Goal: Task Accomplishment & Management: Use online tool/utility

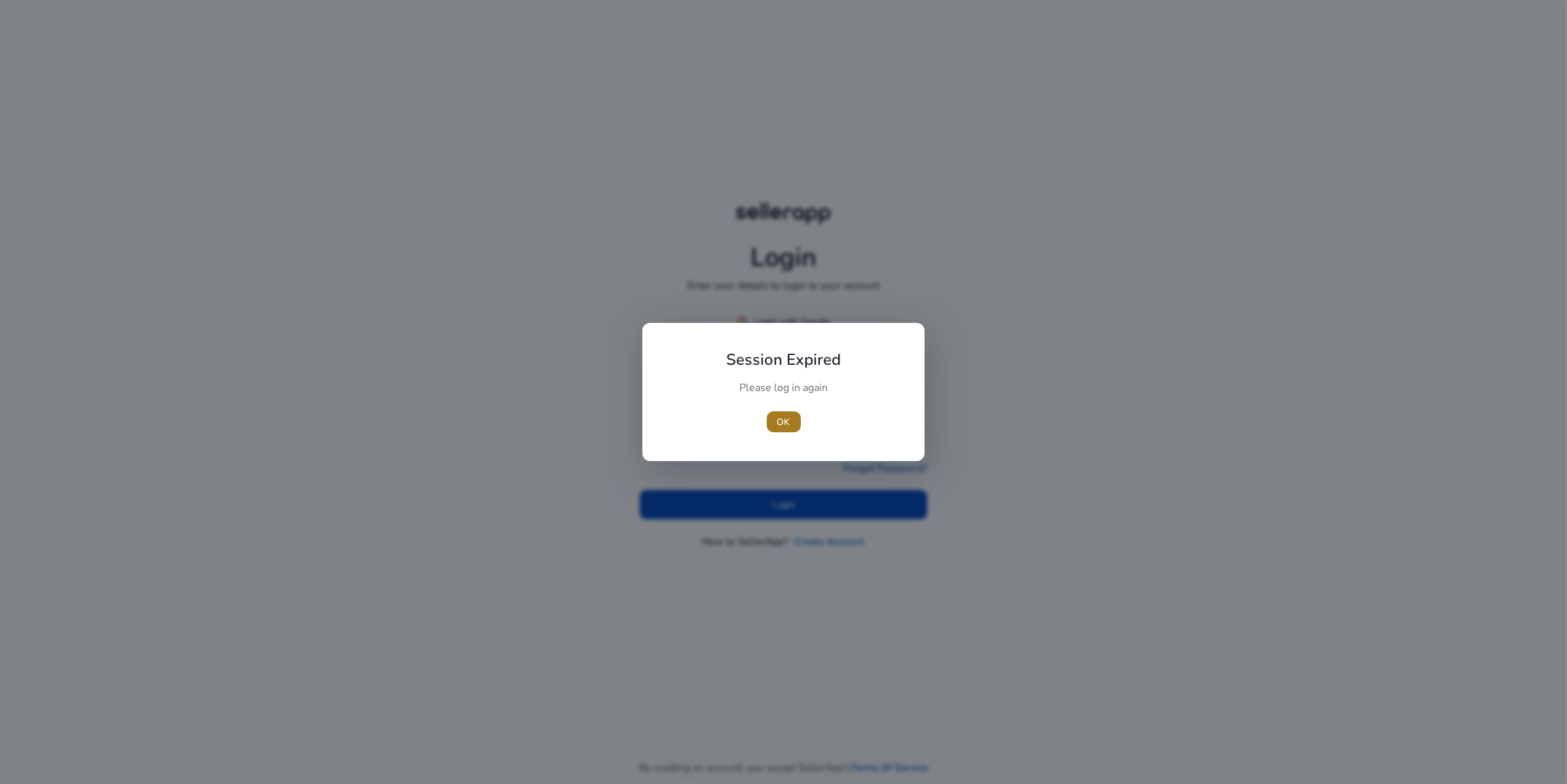
click at [784, 421] on span "OK" at bounding box center [784, 422] width 13 height 14
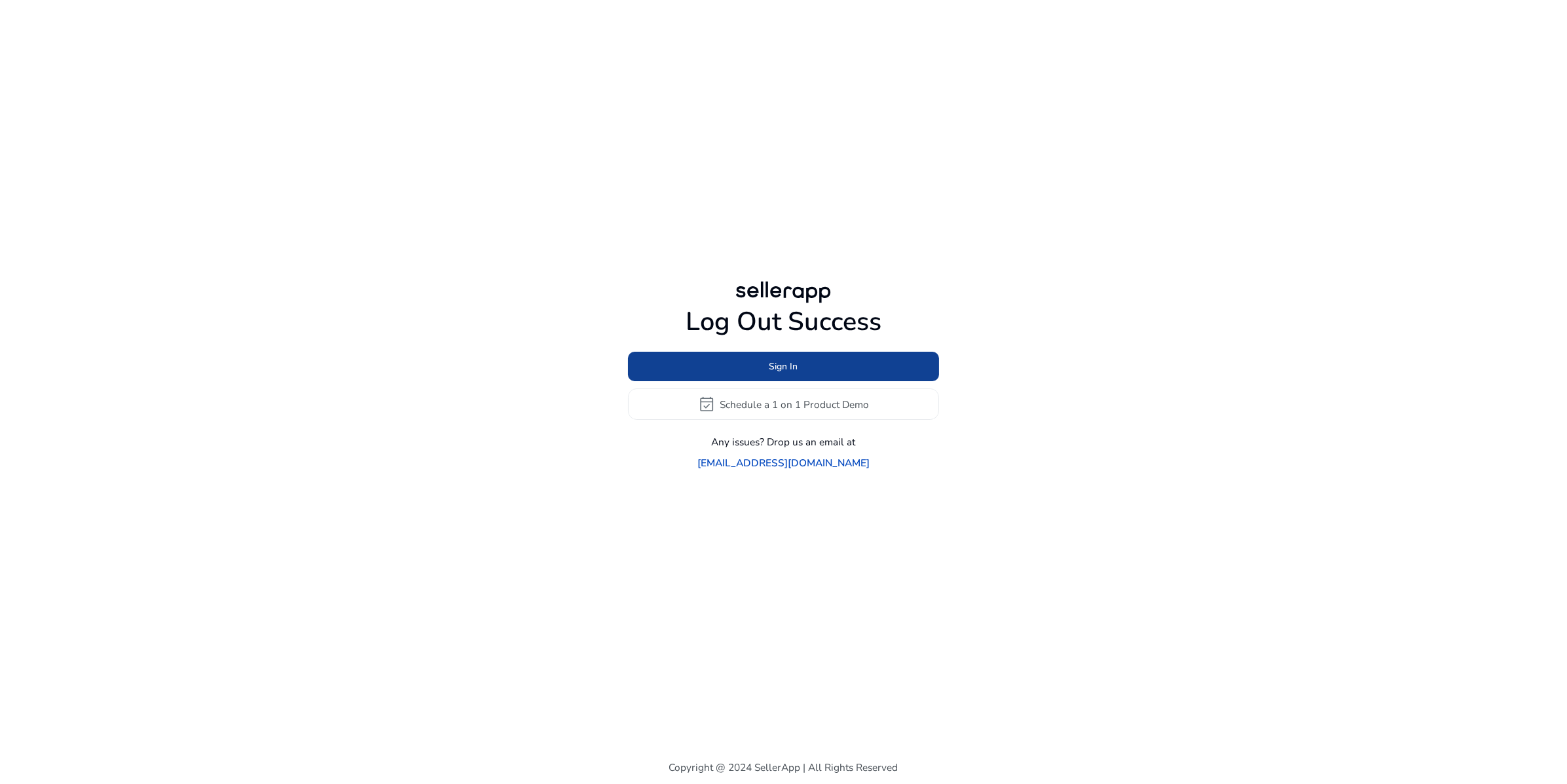
click at [779, 364] on span "Sign In" at bounding box center [784, 366] width 29 height 14
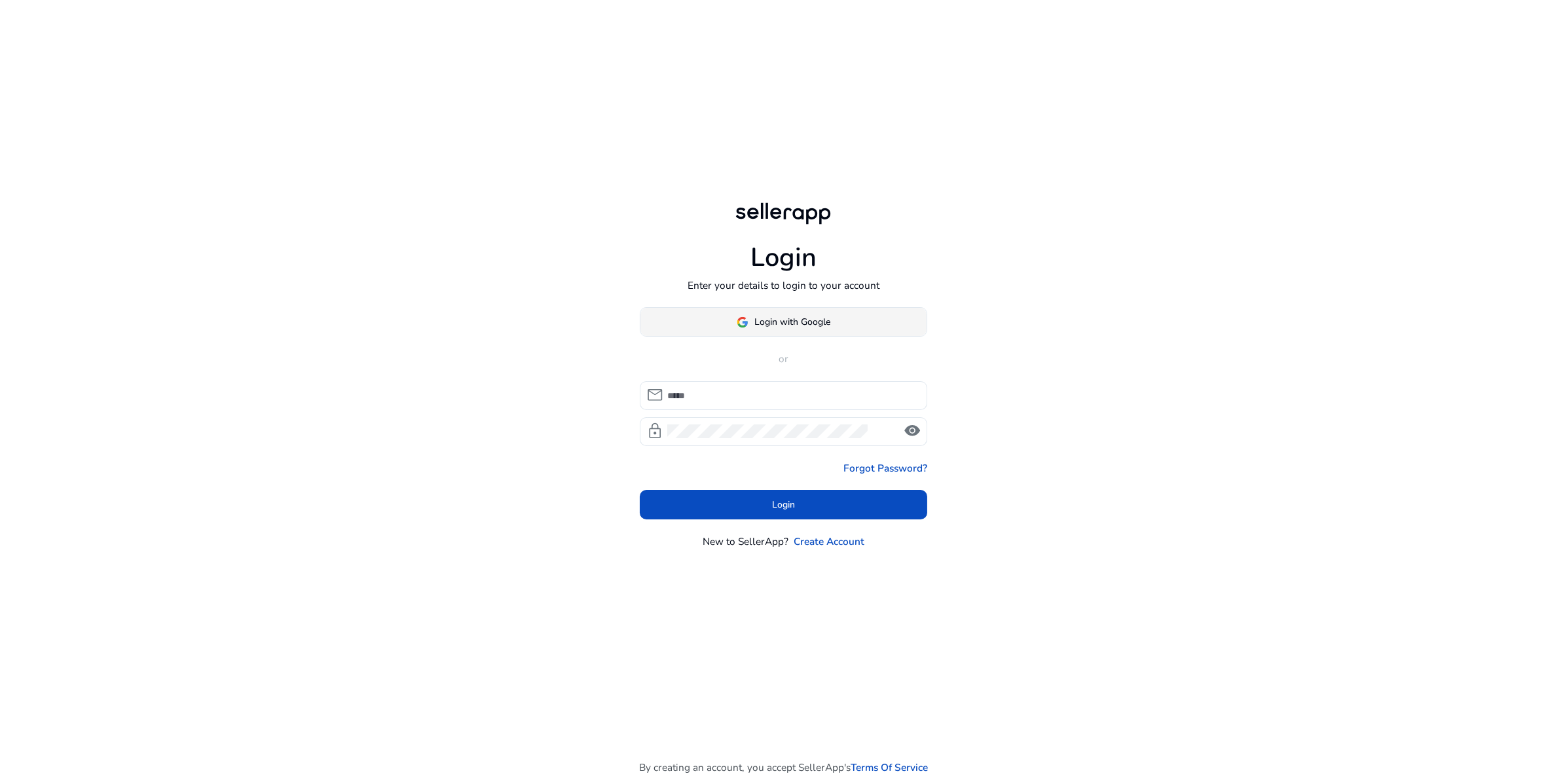
click at [782, 329] on span "Login with Google" at bounding box center [793, 322] width 76 height 14
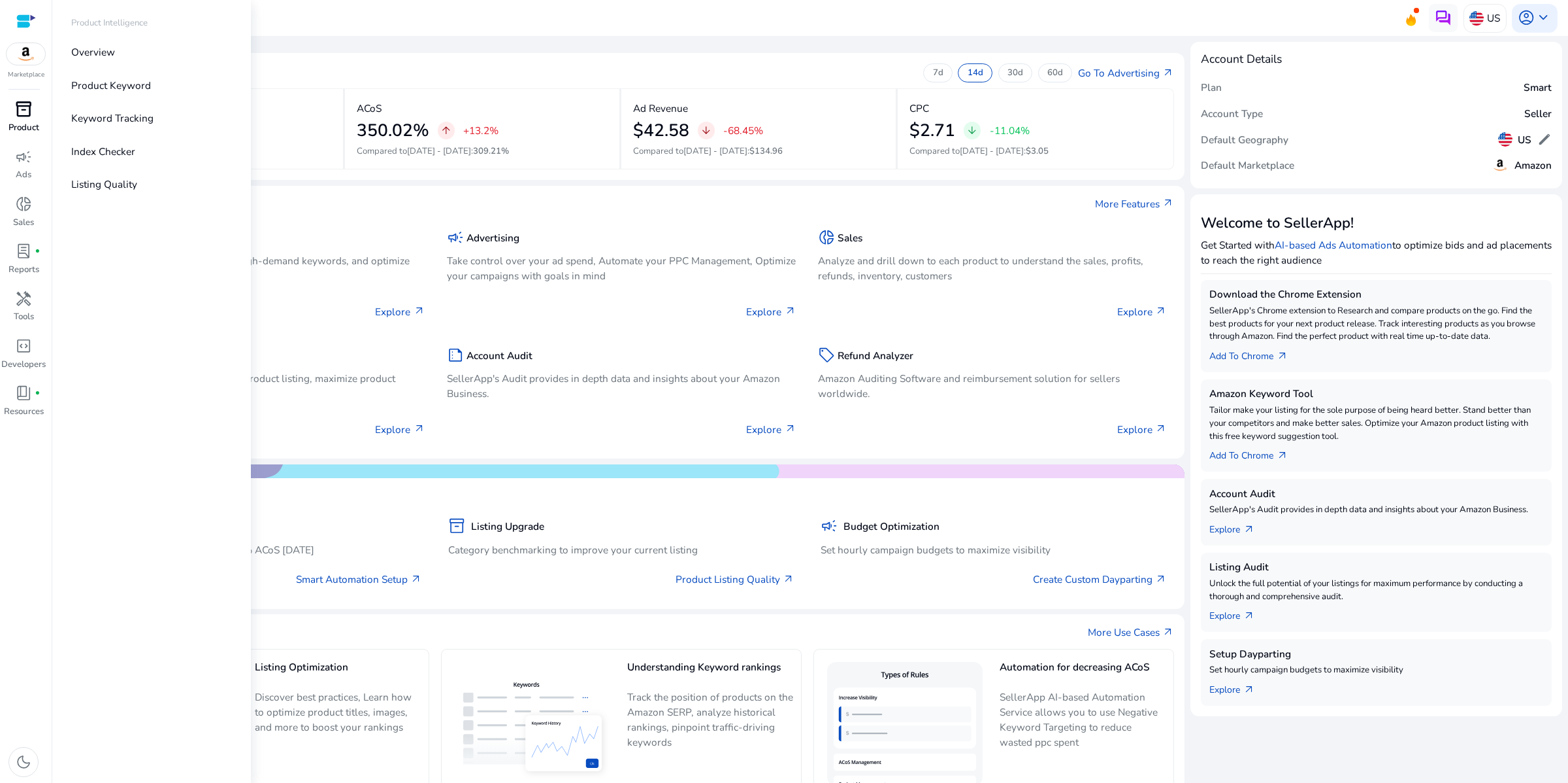
click at [15, 118] on span "inventory_2" at bounding box center [24, 109] width 17 height 17
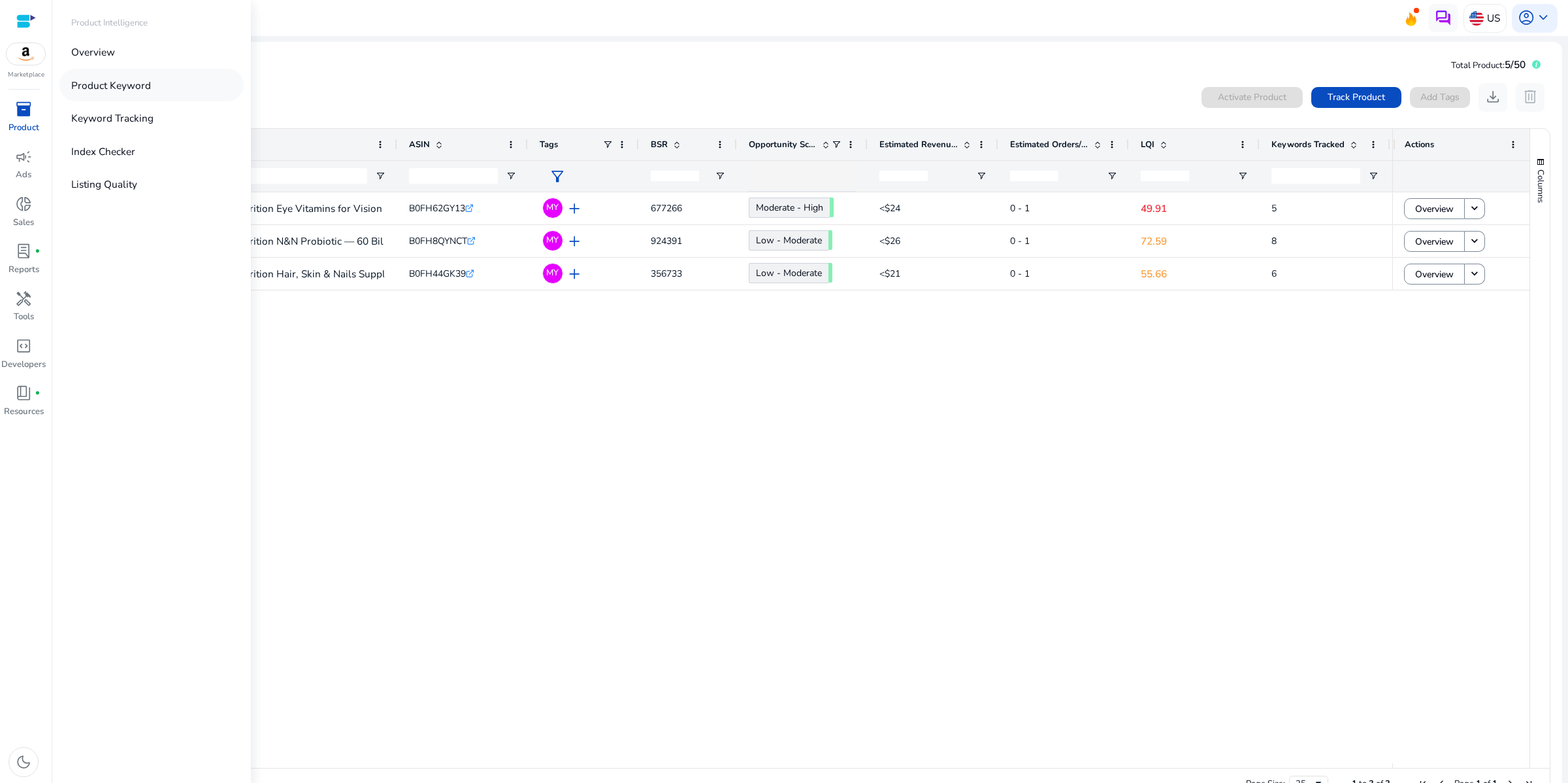
click at [146, 93] on p "Product Keyword" at bounding box center [112, 85] width 80 height 15
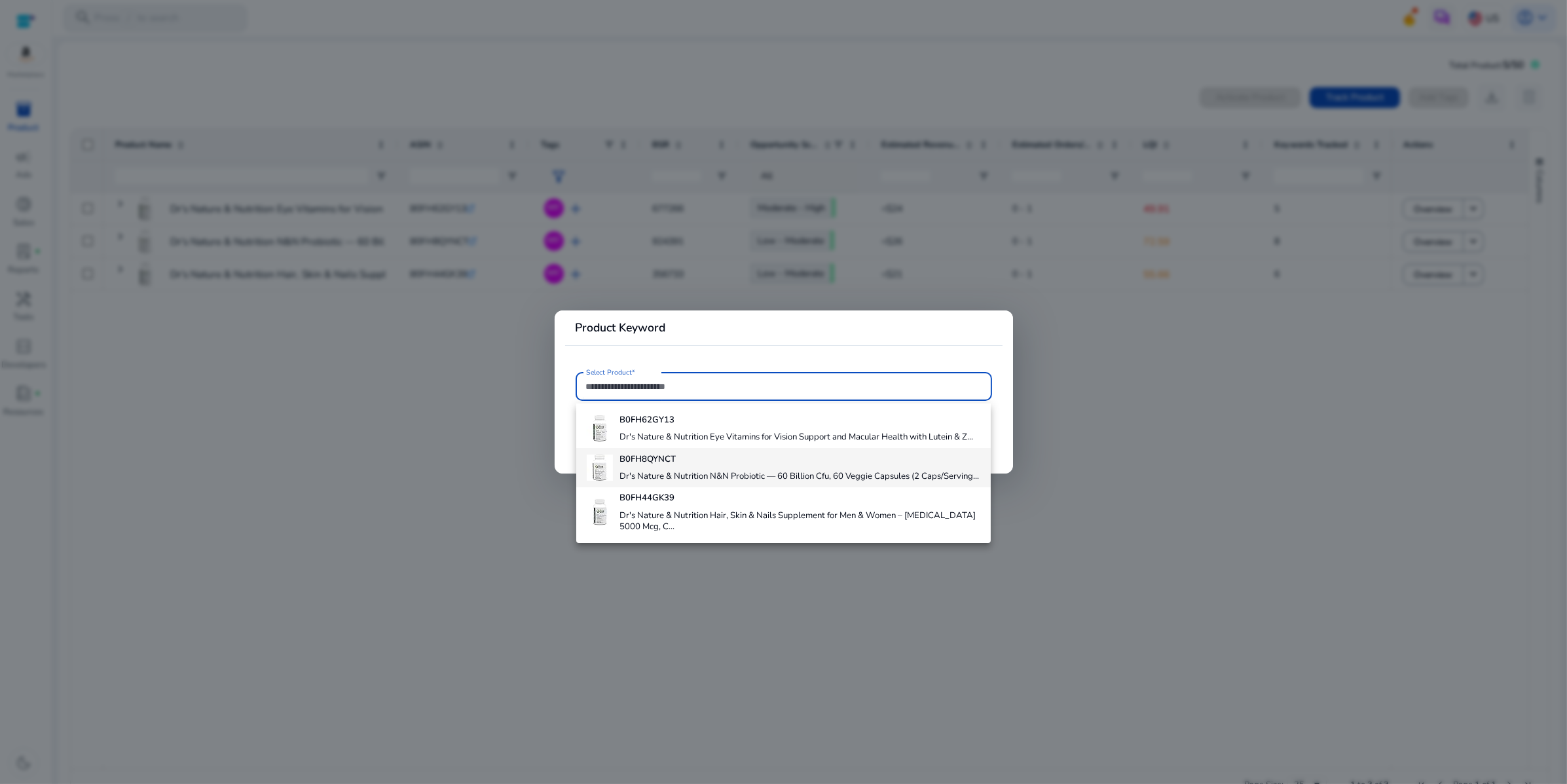
scroll to position [71, 0]
click at [700, 520] on div "B0FH44GK39 Dr's Nature & Nutrition Hair, Skin & Nails Supplement for Men & Wome…" at bounding box center [800, 511] width 360 height 50
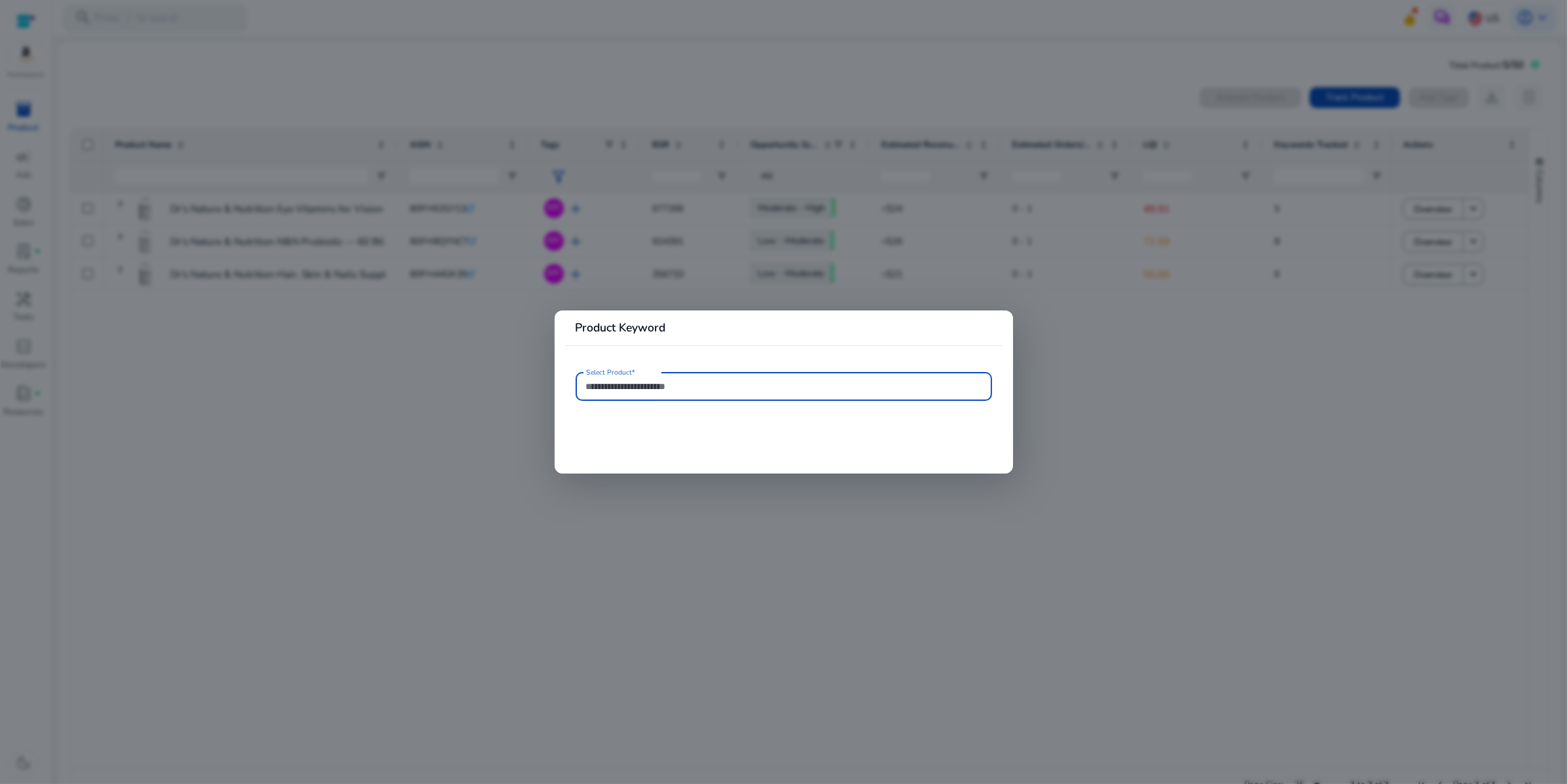
type input "**********"
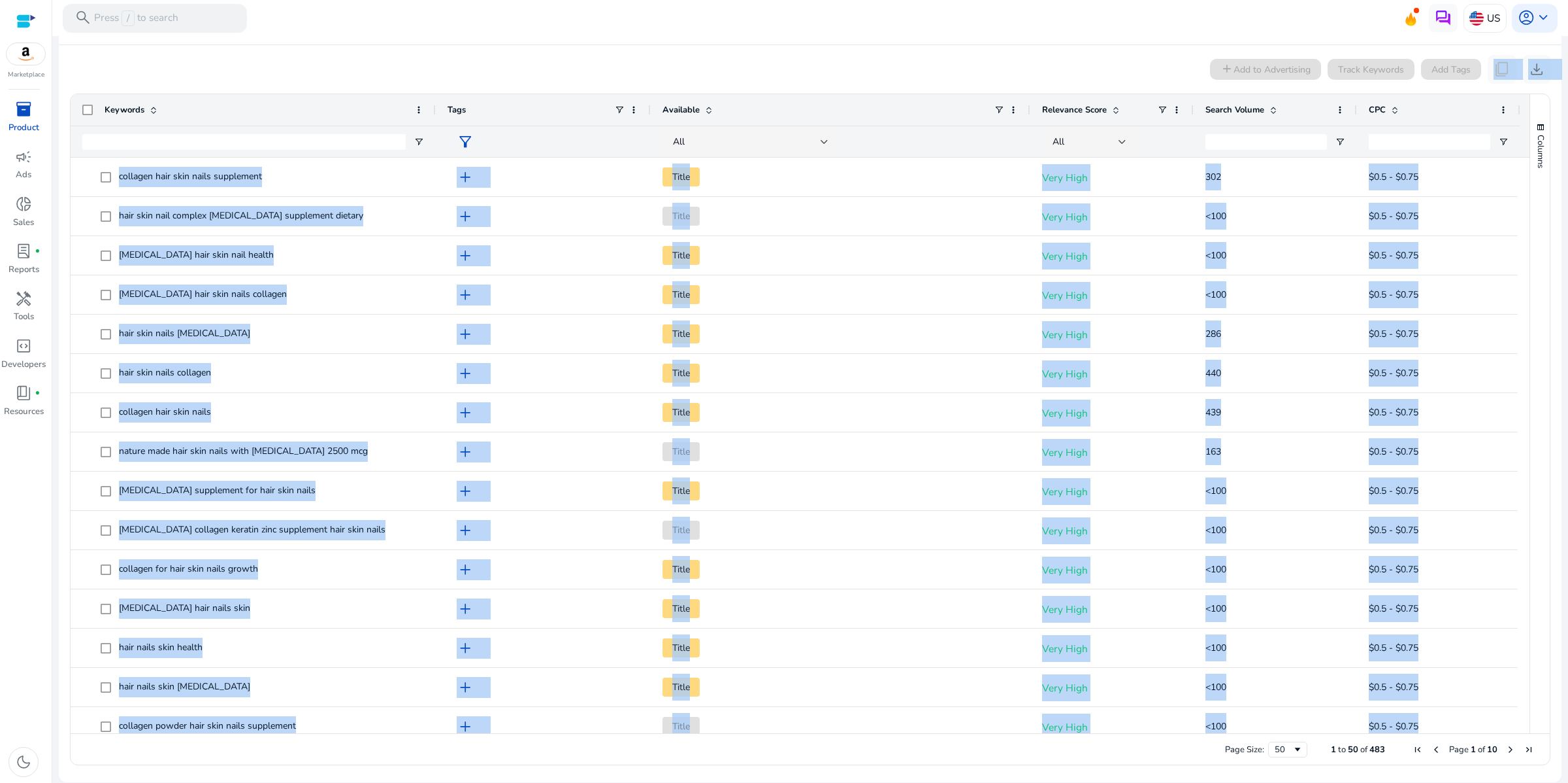
scroll to position [220, 0]
drag, startPoint x: 64, startPoint y: 44, endPoint x: 1493, endPoint y: 781, distance: 1607.9
click at [1499, 782] on div "Dr's Nature & Nutrition Hair, Skin & Nails Supplement for Men & Women – [MEDICA…" at bounding box center [810, 320] width 1505 height 923
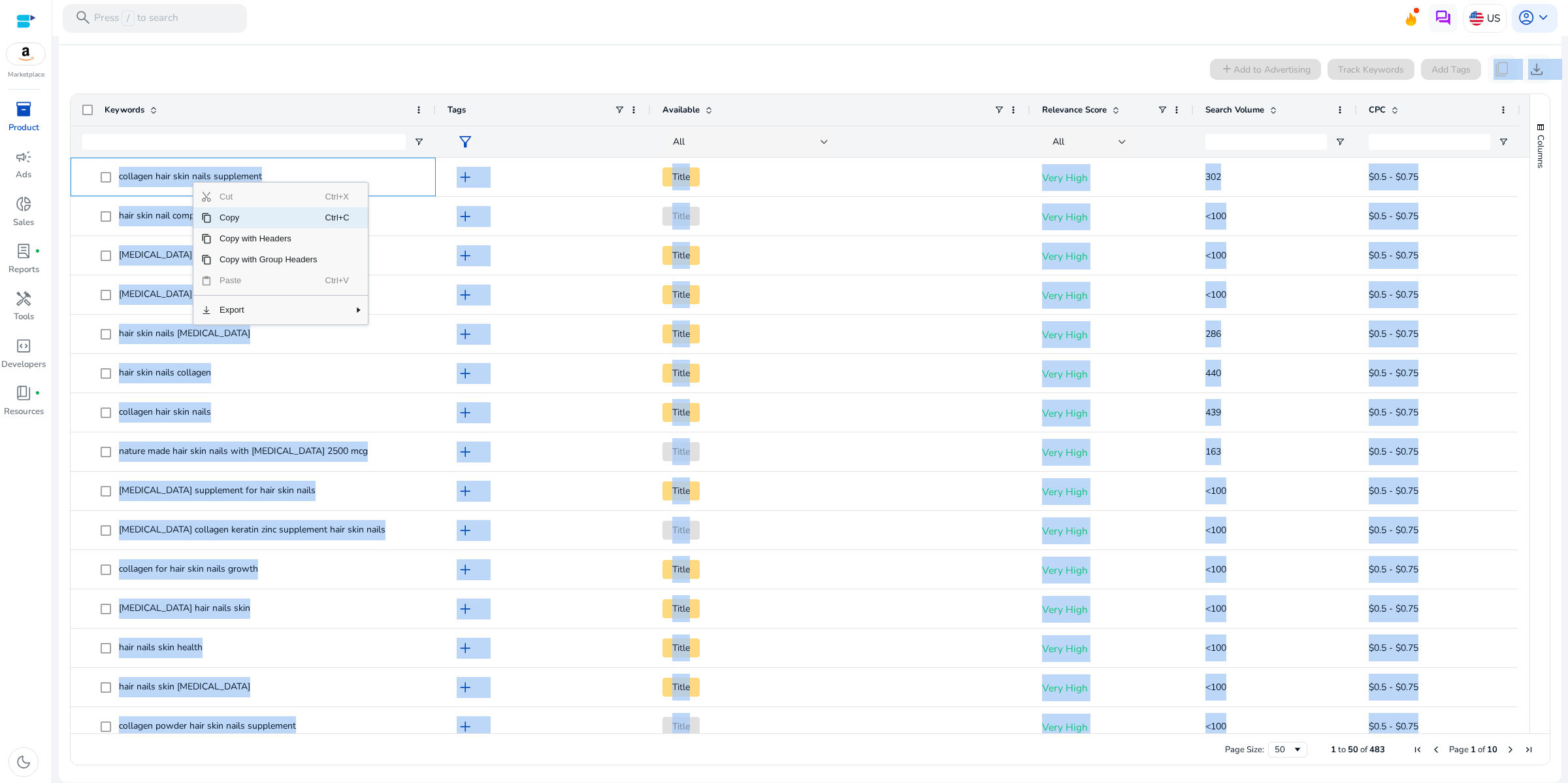
click at [242, 219] on span "Copy" at bounding box center [268, 217] width 113 height 21
click at [282, 223] on span "Copy" at bounding box center [316, 223] width 113 height 21
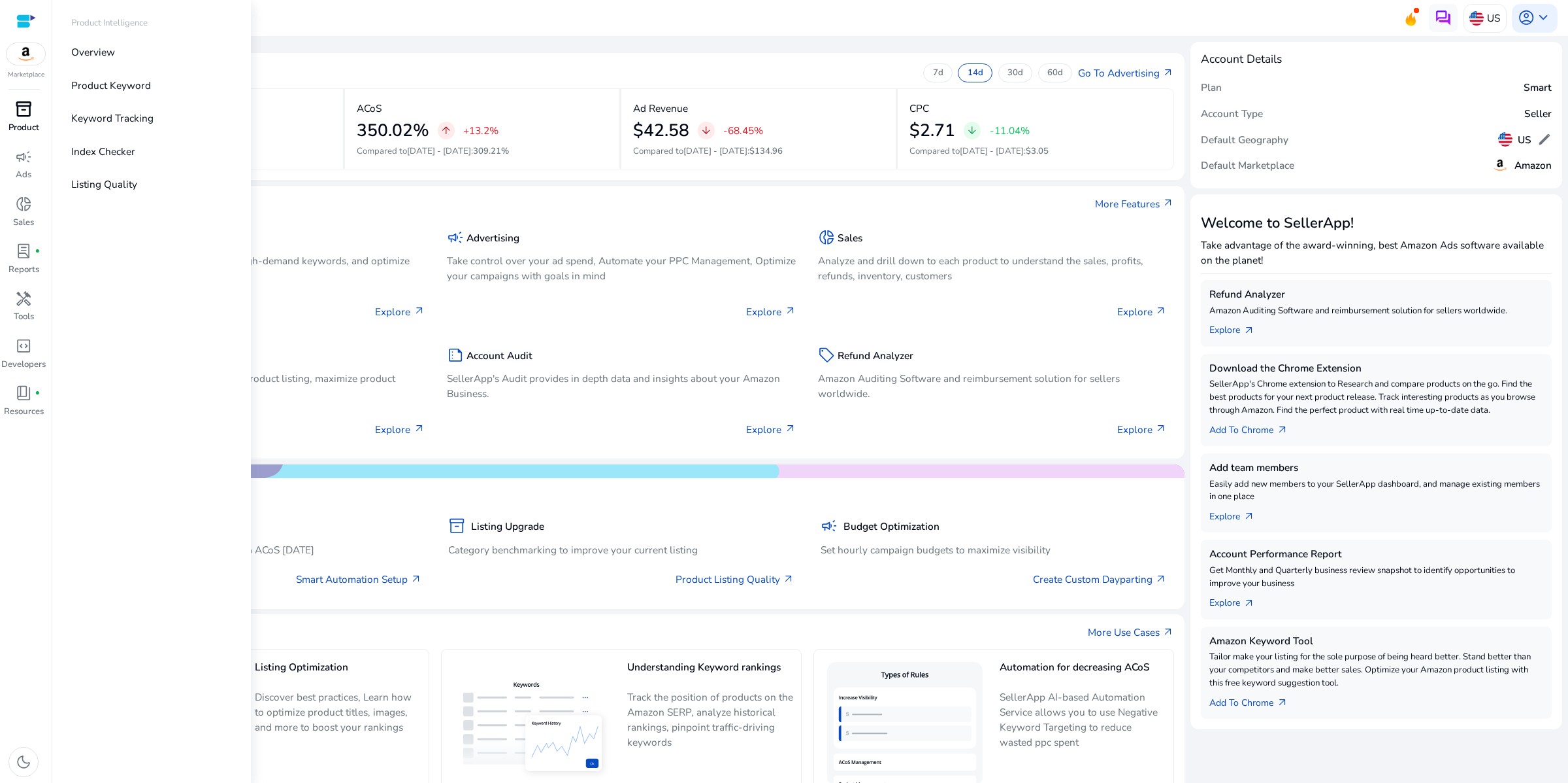
click at [32, 118] on span "inventory_2" at bounding box center [24, 109] width 17 height 17
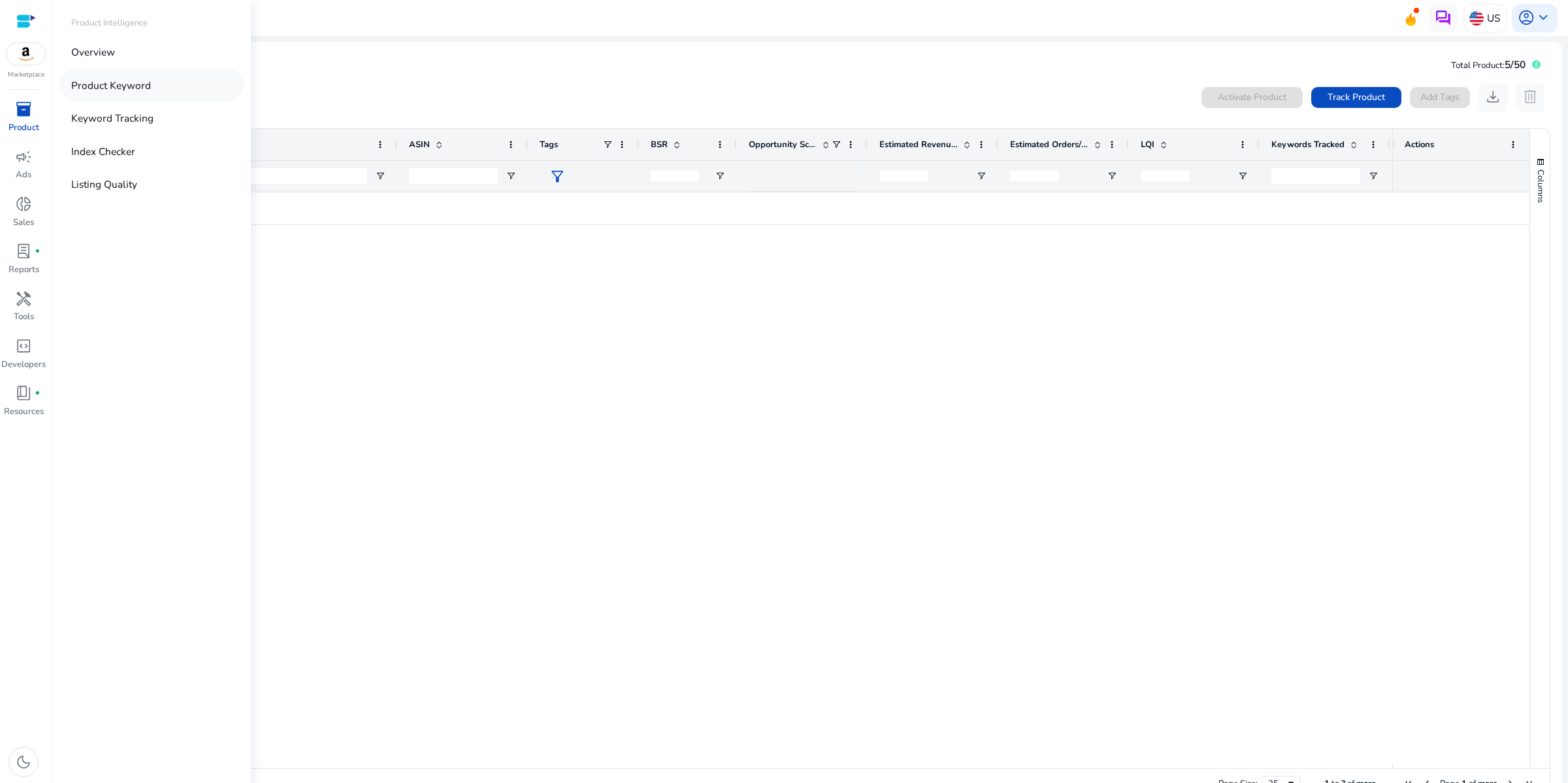
click at [151, 93] on p "Product Keyword" at bounding box center [112, 85] width 80 height 15
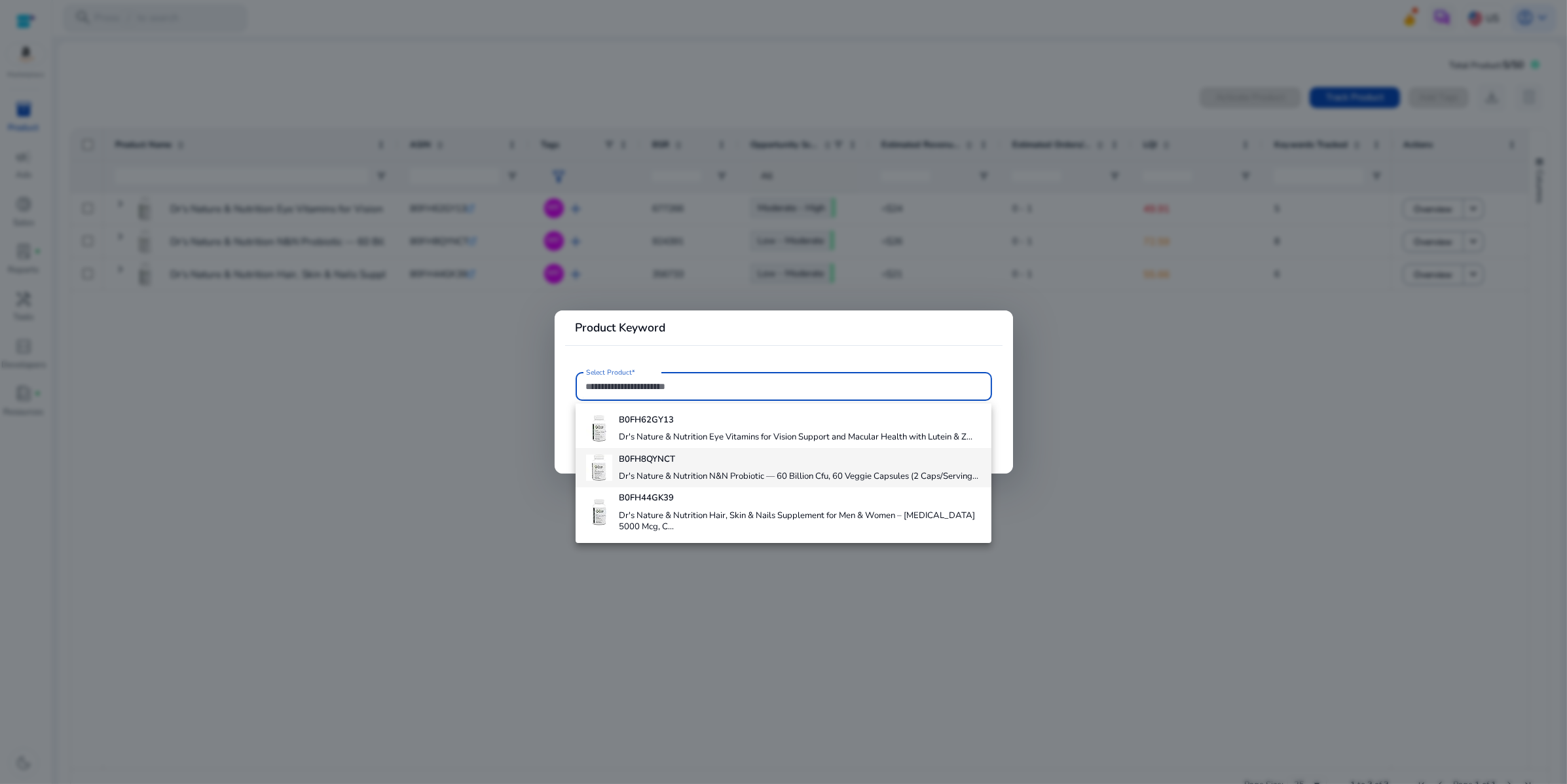
scroll to position [71, 0]
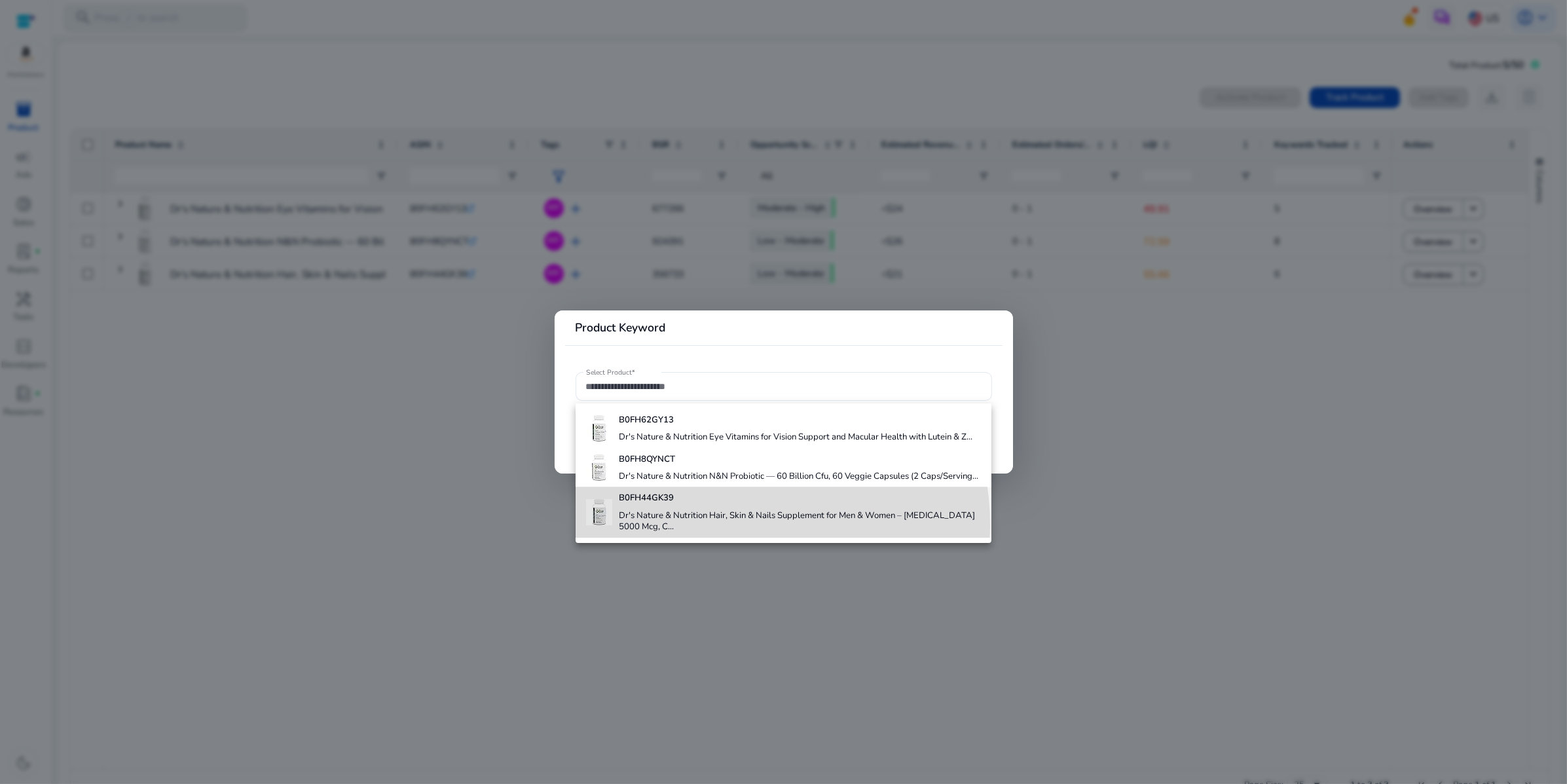
click at [723, 527] on h4 "Dr's Nature & Nutrition Hair, Skin & Nails Supplement for Men & Women – [MEDICA…" at bounding box center [800, 521] width 362 height 23
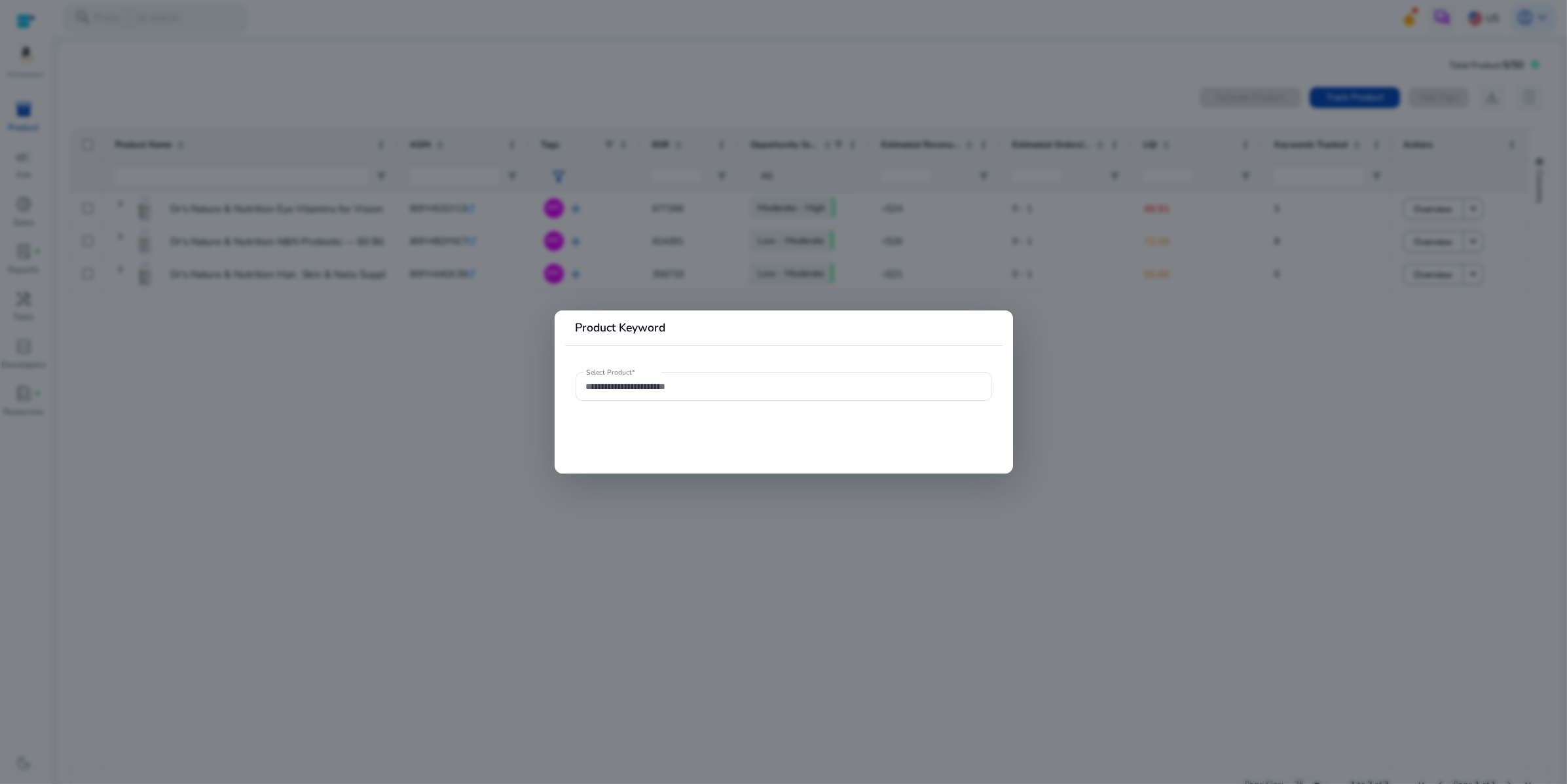
type input "**********"
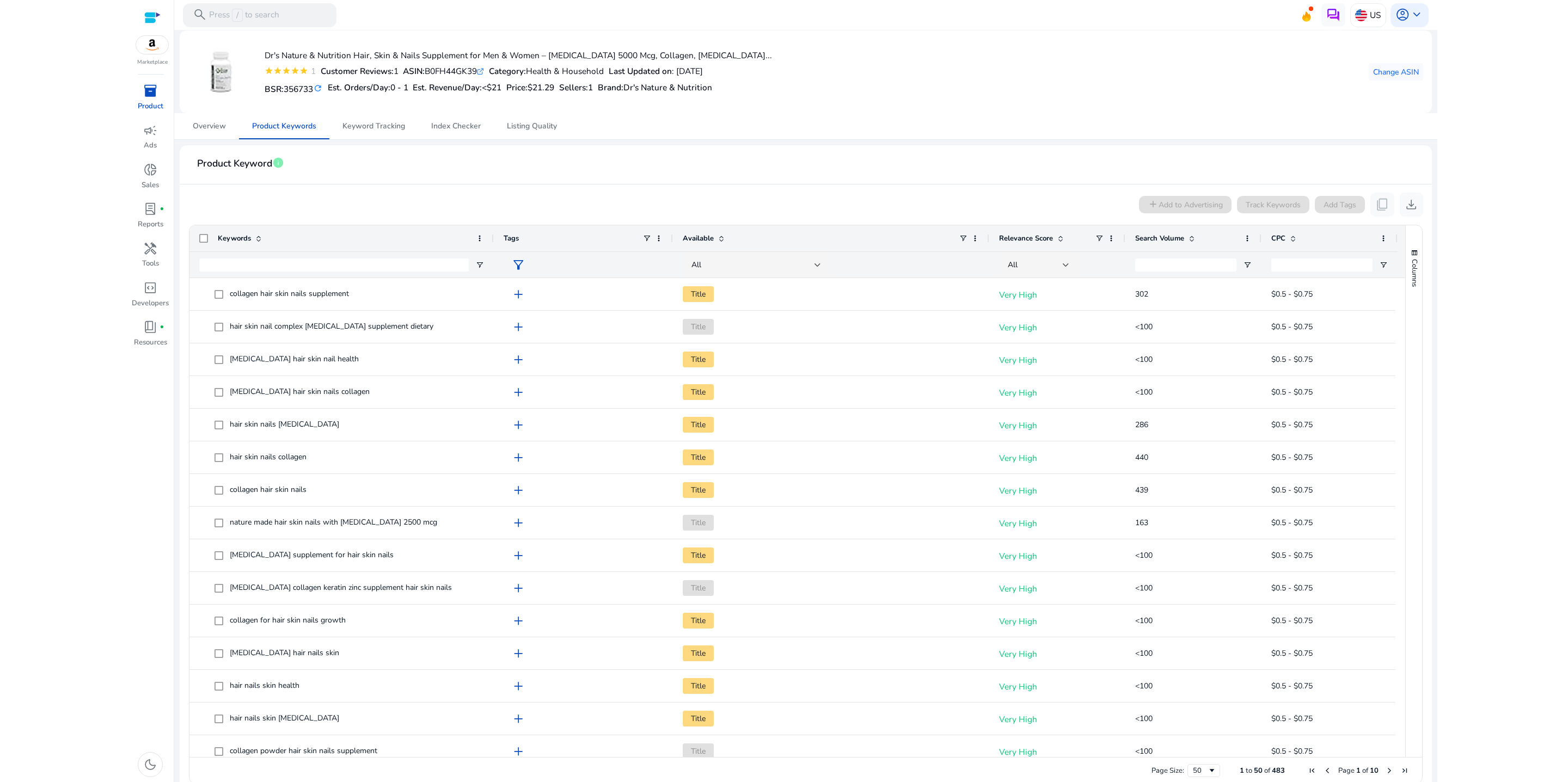
click at [525, 272] on span "filter_alt" at bounding box center [518, 265] width 14 height 14
click at [765, 205] on div at bounding box center [784, 391] width 1568 height 782
click at [532, 249] on div "Tags" at bounding box center [574, 238] width 139 height 20
click at [517, 243] on span "Tags" at bounding box center [512, 238] width 15 height 10
click at [513, 243] on span "Tags" at bounding box center [512, 238] width 15 height 10
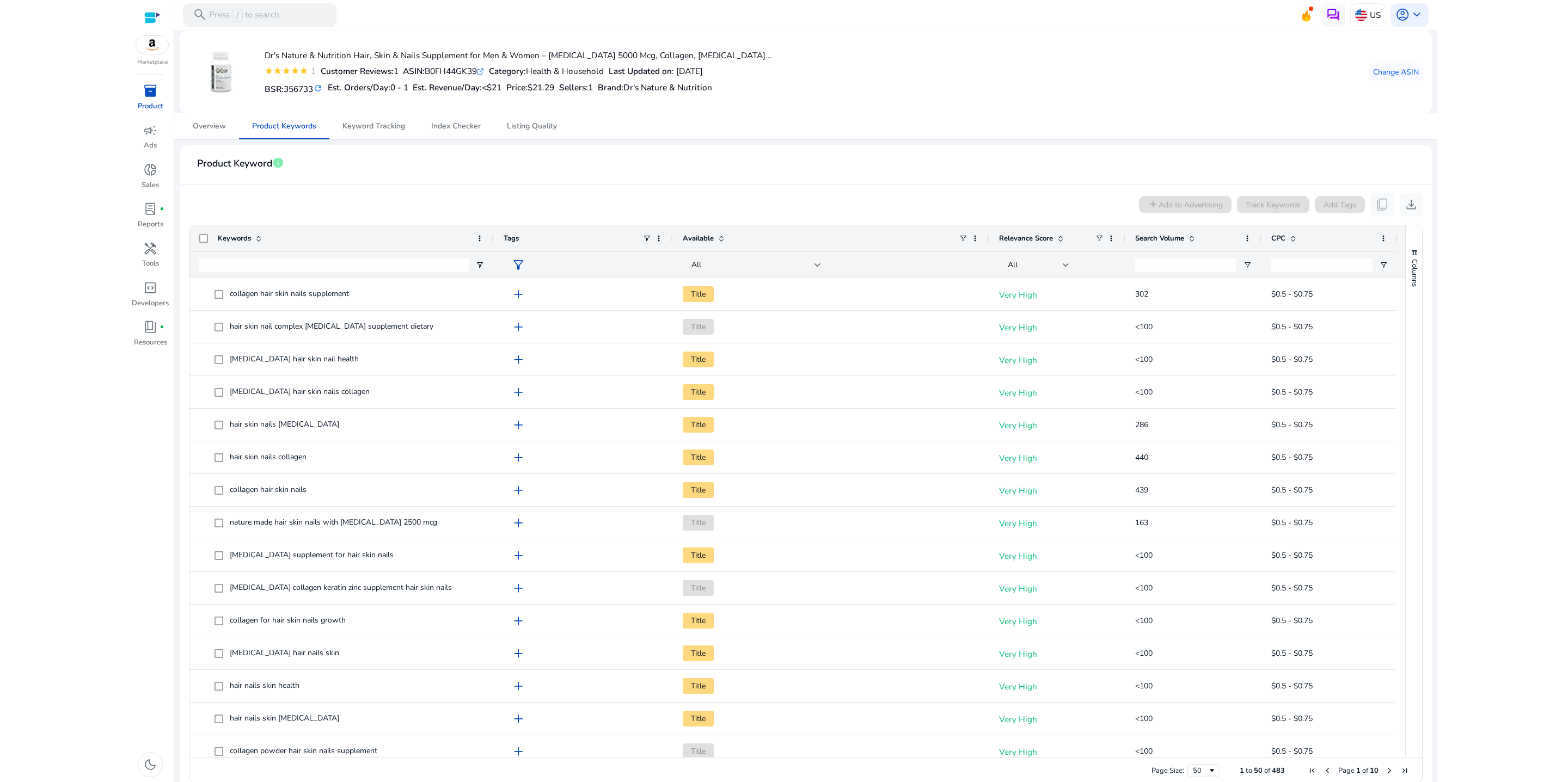
click at [525, 272] on span "filter_alt" at bounding box center [518, 265] width 14 height 14
drag, startPoint x: 456, startPoint y: 359, endPoint x: 512, endPoint y: 378, distance: 59.1
click at [512, 375] on div "🔍 Keyword Tag keyboard_arrow_up Brand-Keywords Competitor KWs add Create new ta…" at bounding box center [521, 368] width 141 height 110
click at [546, 372] on span "Brand-Keywords" at bounding box center [523, 366] width 65 height 12
click at [547, 372] on span "Brand-Keywords" at bounding box center [523, 366] width 65 height 12
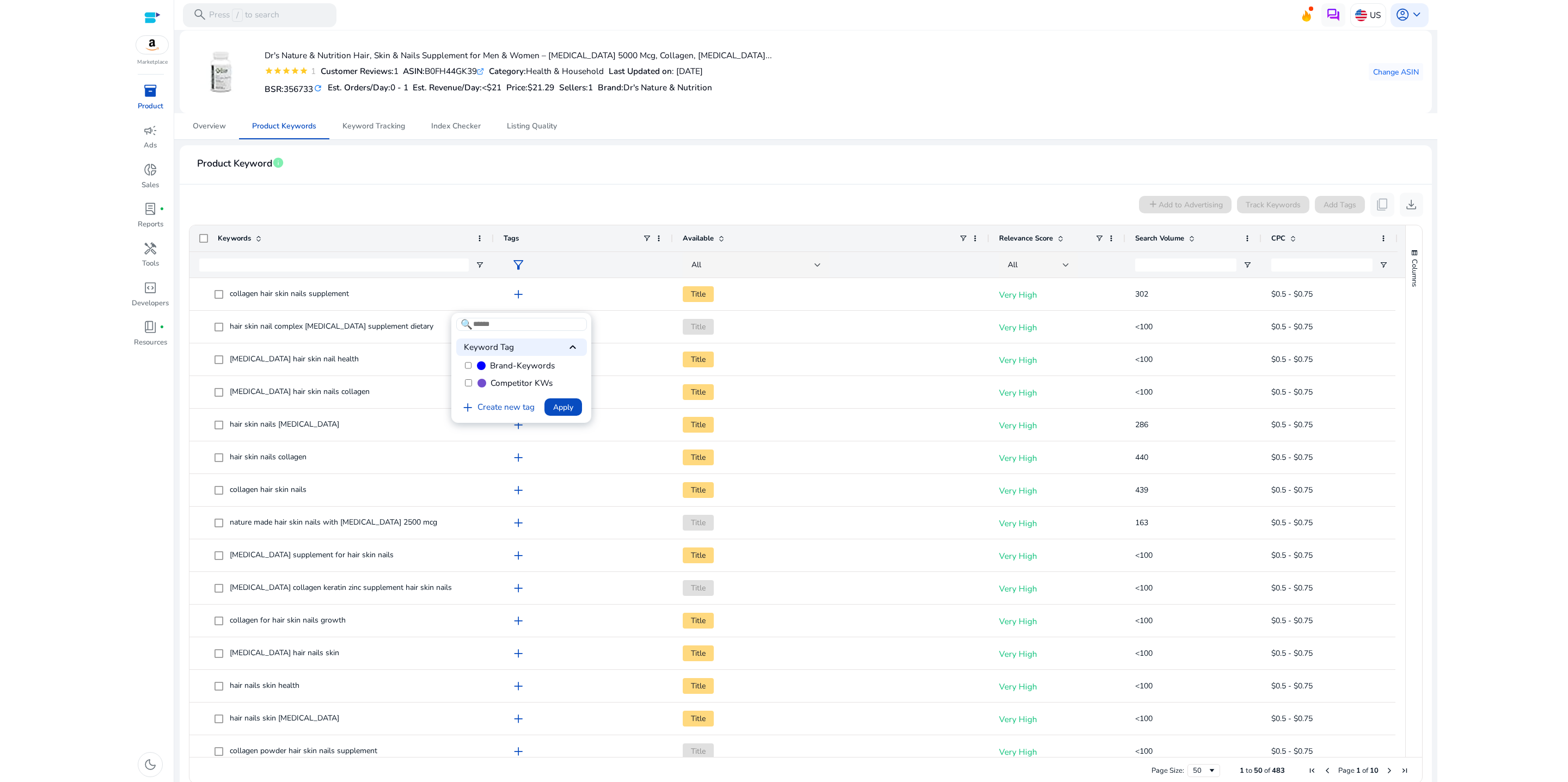
click at [525, 389] on span "Competitor KWs" at bounding box center [521, 383] width 62 height 12
click at [530, 415] on link "add Create new tag" at bounding box center [498, 407] width 83 height 14
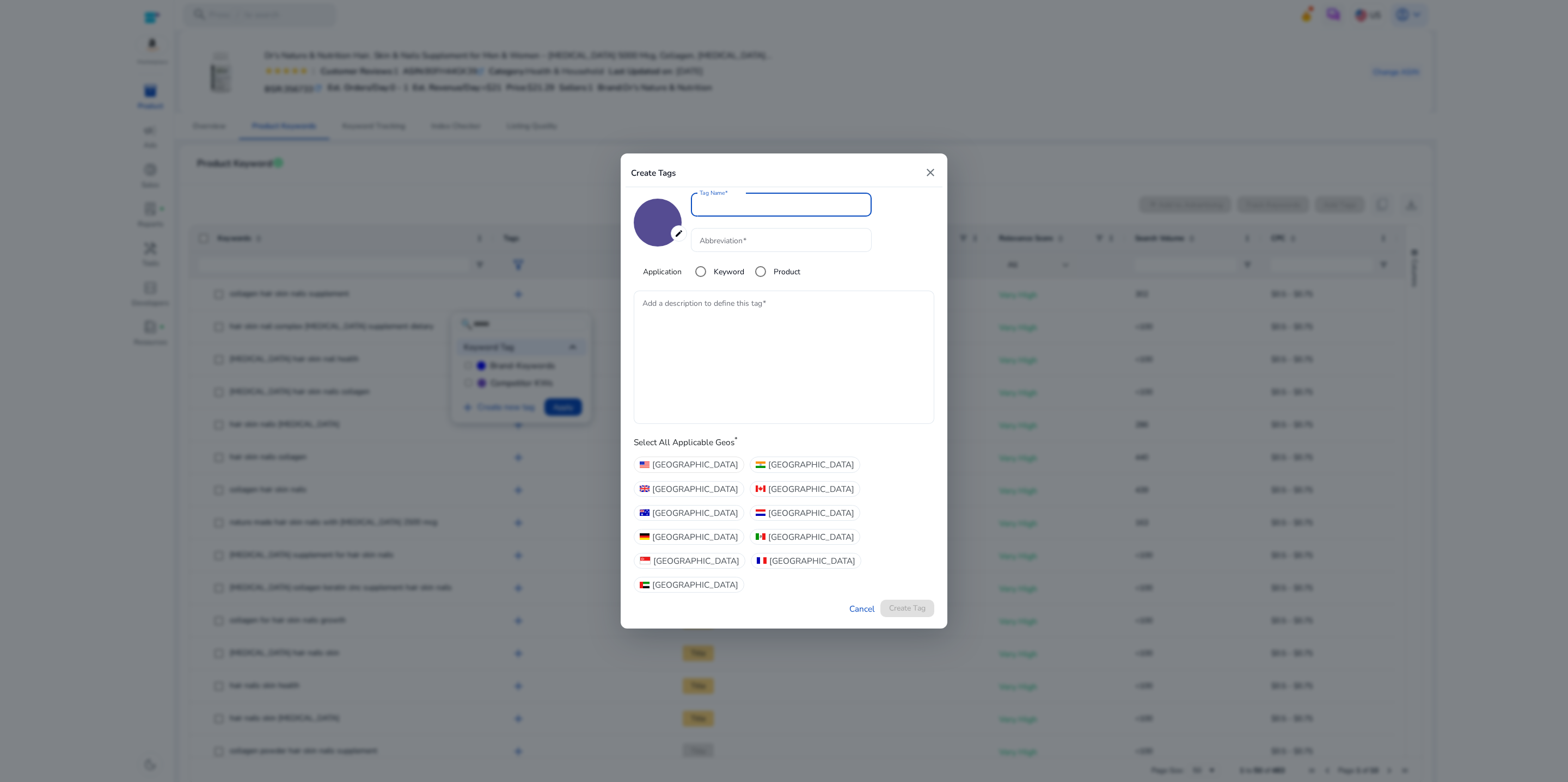
click at [698, 471] on span "United States" at bounding box center [695, 465] width 86 height 13
click at [931, 168] on mat-icon "close" at bounding box center [930, 172] width 13 height 13
type input "*******"
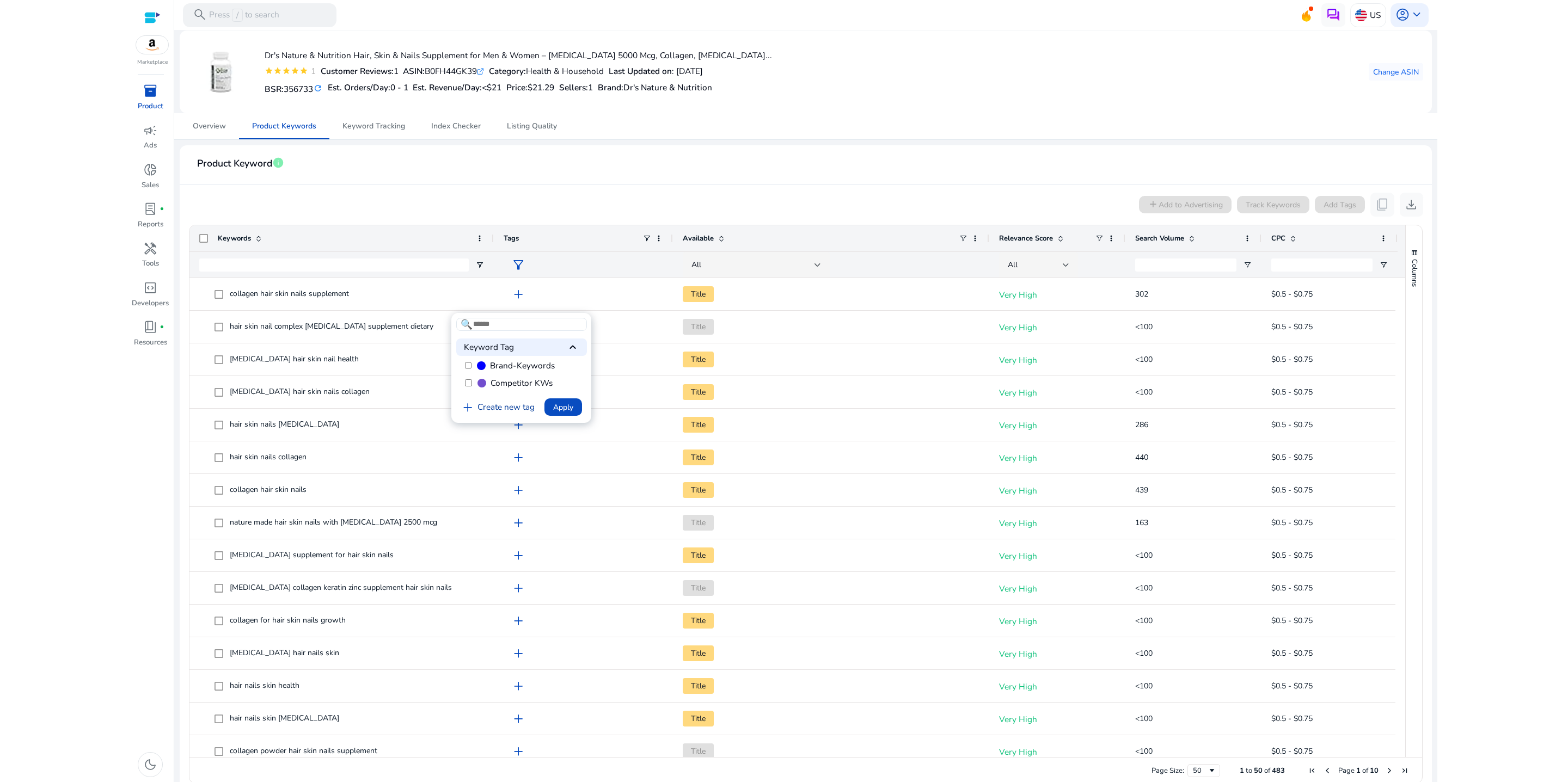
drag, startPoint x: 537, startPoint y: 501, endPoint x: 512, endPoint y: 481, distance: 32.0
click at [512, 415] on link "add Create new tag" at bounding box center [498, 407] width 83 height 14
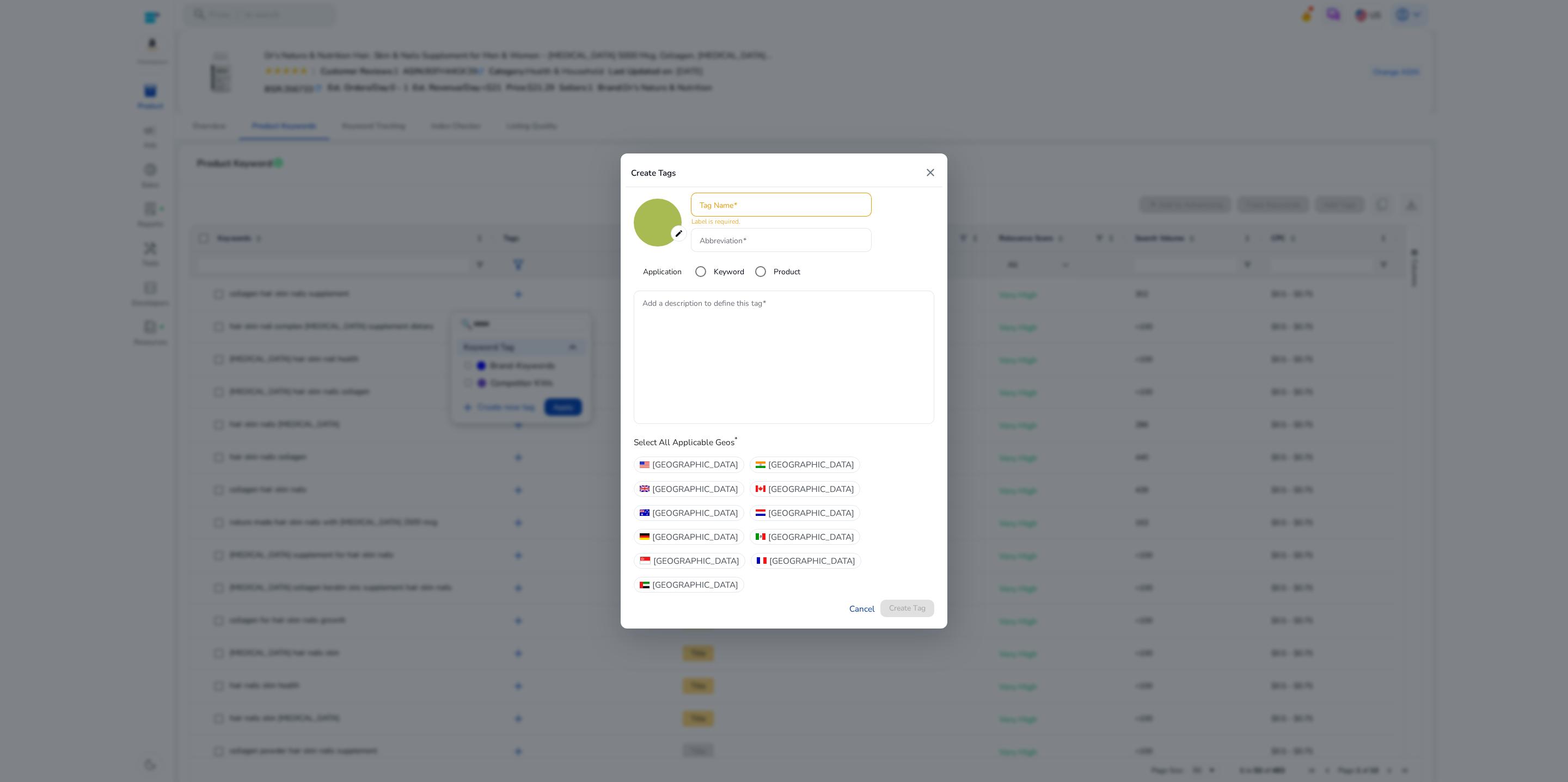
click at [849, 610] on link "Cancel" at bounding box center [862, 609] width 26 height 13
type input "*******"
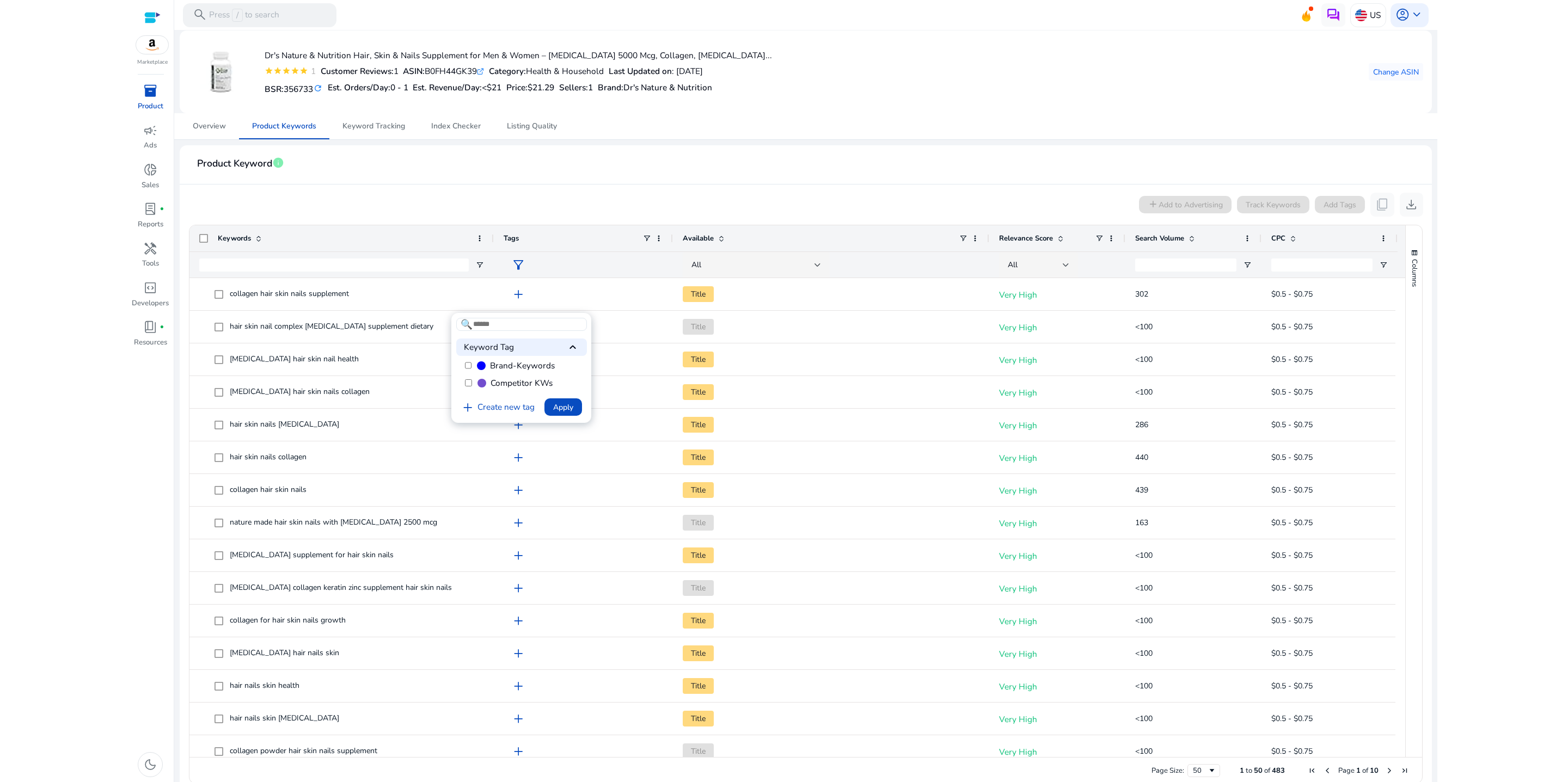
drag, startPoint x: 464, startPoint y: 341, endPoint x: 523, endPoint y: 410, distance: 90.8
click at [523, 410] on div "🔍 Keyword Tag keyboard_arrow_up Brand-Keywords Competitor KWs add Create new ta…" at bounding box center [521, 368] width 141 height 110
drag, startPoint x: 524, startPoint y: 487, endPoint x: 555, endPoint y: 410, distance: 83.0
click at [555, 410] on div "🔍 Keyword Tag keyboard_arrow_up Brand-Keywords Competitor KWs add Create new ta…" at bounding box center [521, 368] width 141 height 110
